Goal: Information Seeking & Learning: Learn about a topic

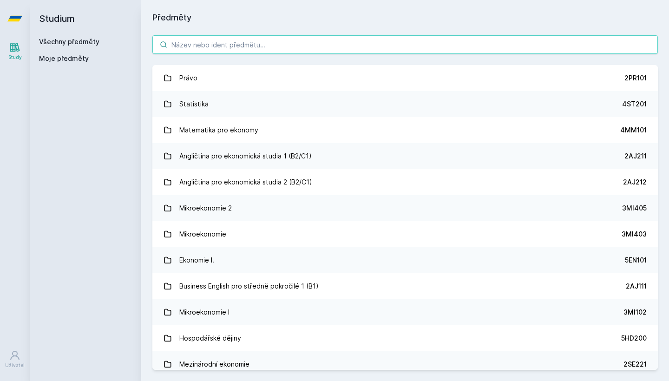
click at [261, 37] on input "search" at bounding box center [405, 44] width 506 height 19
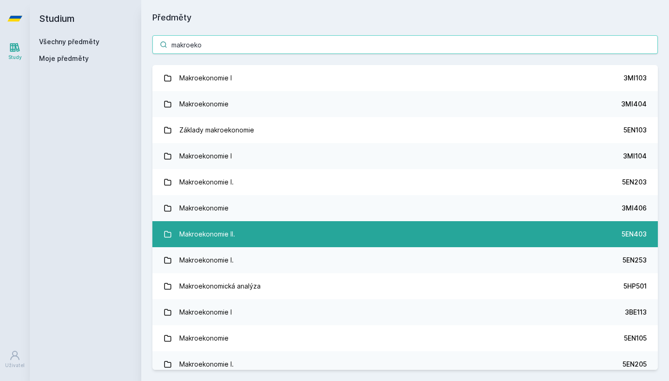
type input "makroeko"
click at [258, 231] on link "Makroekonomie II. 5EN403" at bounding box center [405, 234] width 506 height 26
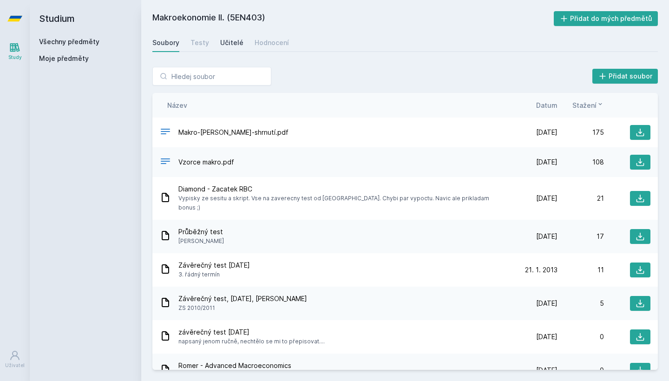
click at [227, 39] on div "Učitelé" at bounding box center [231, 42] width 23 height 9
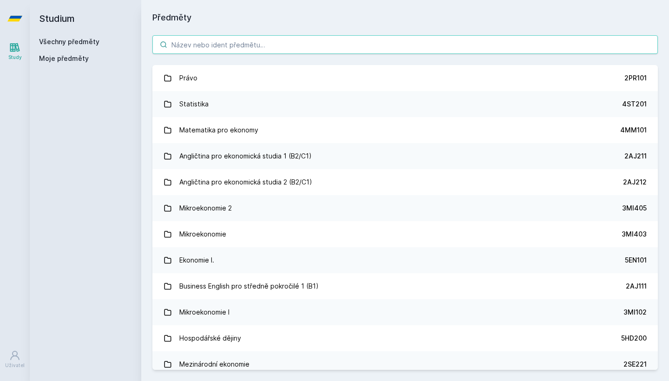
click at [214, 46] on input "search" at bounding box center [405, 44] width 506 height 19
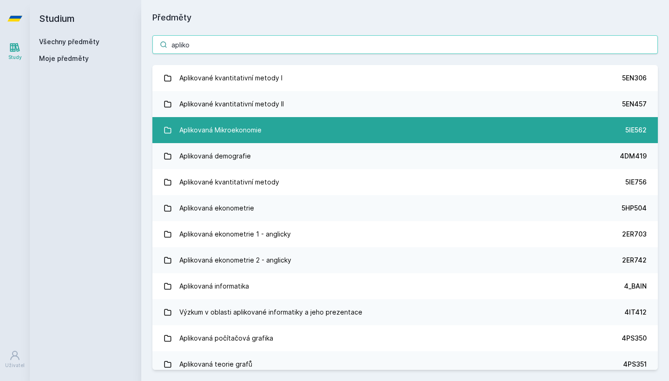
type input "apliko"
click at [240, 128] on div "Aplikovaná Mikroekonomie" at bounding box center [220, 130] width 82 height 19
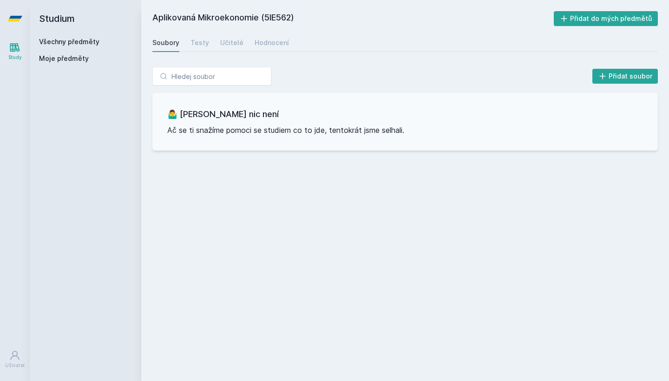
click at [78, 38] on link "Všechny předměty" at bounding box center [69, 42] width 60 height 8
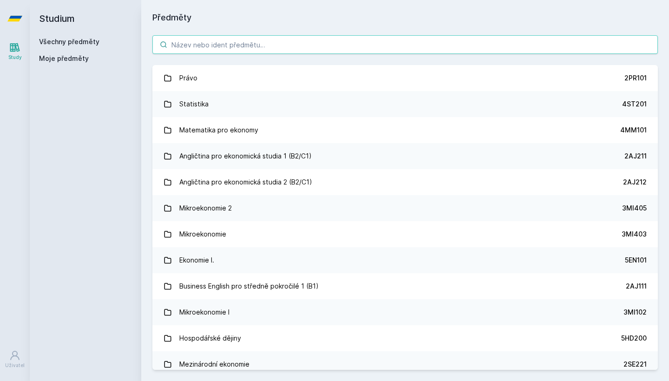
click at [228, 42] on input "search" at bounding box center [405, 44] width 506 height 19
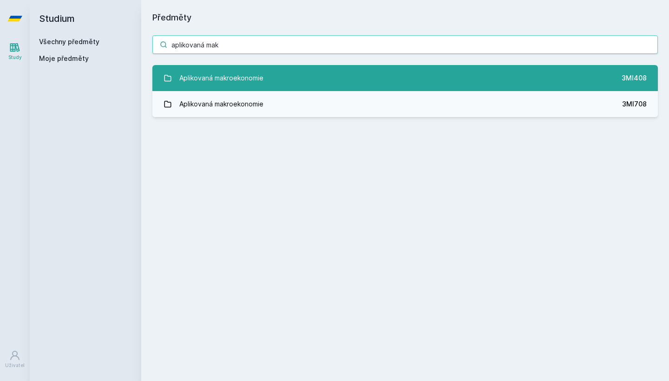
type input "aplikovaná mak"
click at [587, 77] on link "Aplikovaná makroekonomie 3MI408" at bounding box center [405, 78] width 506 height 26
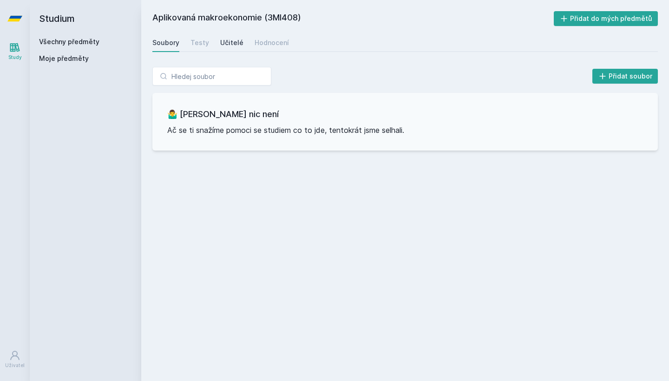
click at [233, 44] on div "Učitelé" at bounding box center [231, 42] width 23 height 9
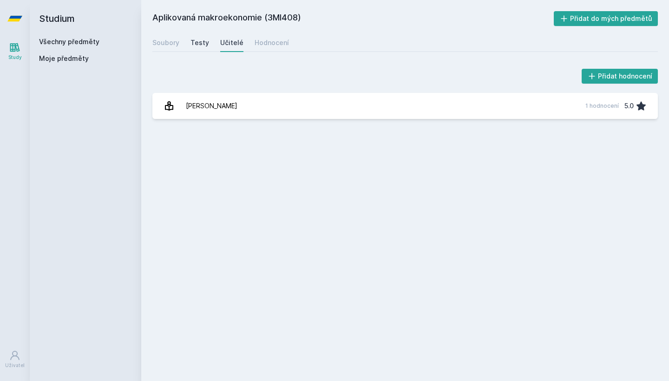
click at [204, 42] on div "Testy" at bounding box center [200, 42] width 19 height 9
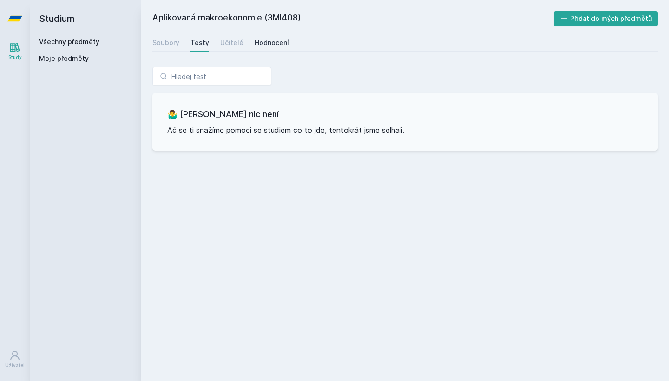
click at [273, 42] on div "Hodnocení" at bounding box center [272, 42] width 34 height 9
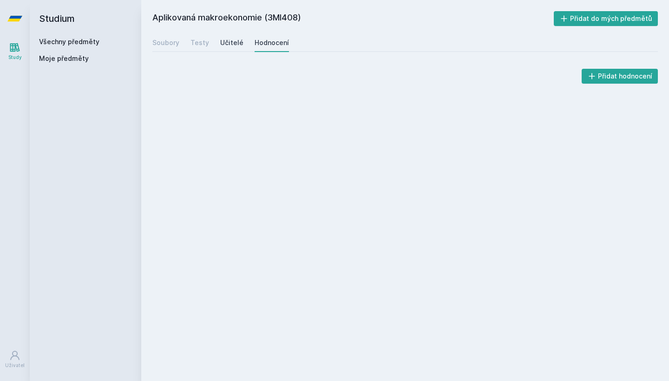
click at [238, 46] on div "Učitelé" at bounding box center [231, 42] width 23 height 9
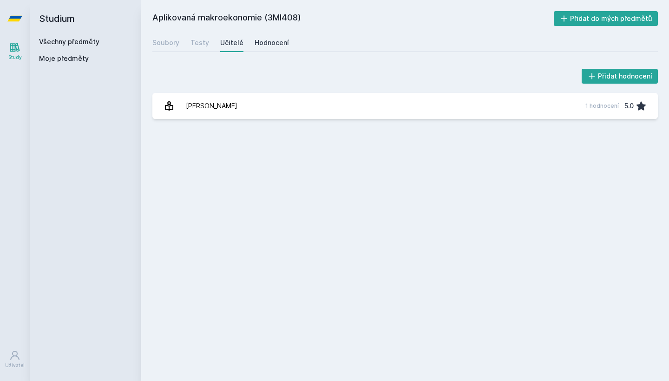
click at [258, 46] on div "Hodnocení" at bounding box center [272, 42] width 34 height 9
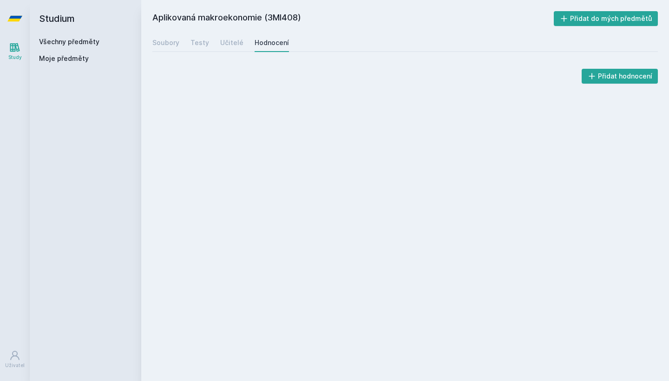
click at [68, 43] on link "Všechny předměty" at bounding box center [69, 42] width 60 height 8
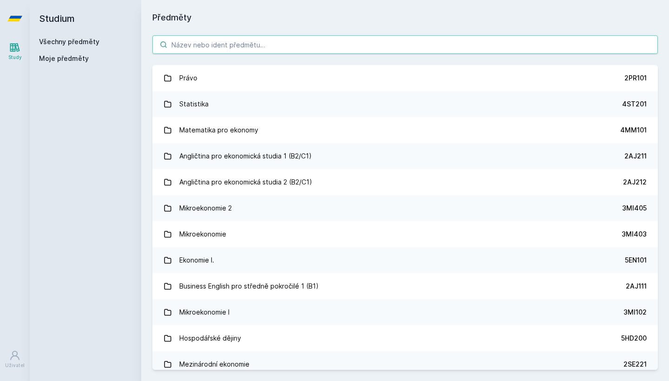
click at [200, 39] on input "search" at bounding box center [405, 44] width 506 height 19
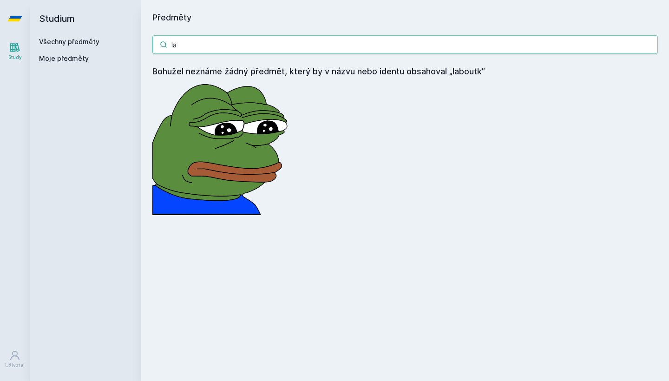
type input "l"
